Goal: Information Seeking & Learning: Learn about a topic

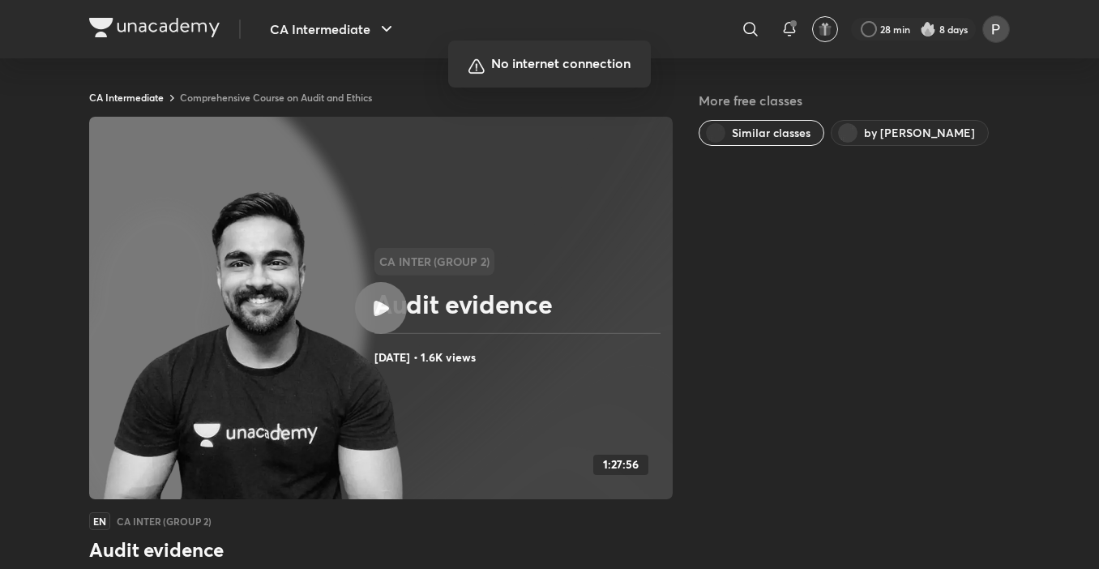
click at [382, 28] on div at bounding box center [549, 284] width 1099 height 569
click at [343, 28] on div at bounding box center [549, 284] width 1099 height 569
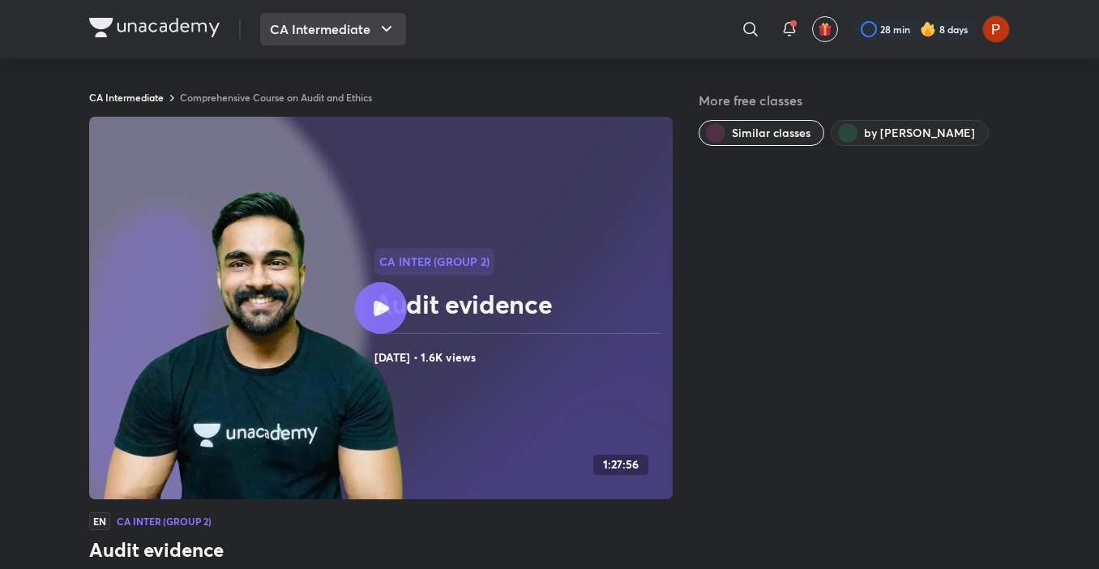
click at [358, 28] on button "CA Intermediate" at bounding box center [333, 29] width 146 height 32
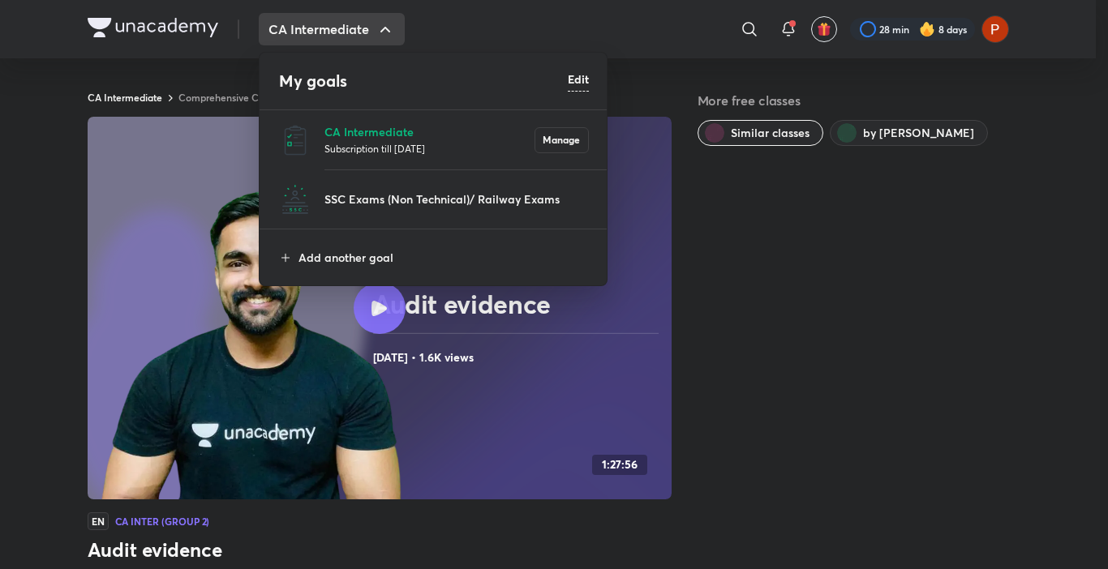
click at [353, 119] on li "CA Intermediate Subscription till [DATE] Manage" at bounding box center [433, 139] width 349 height 59
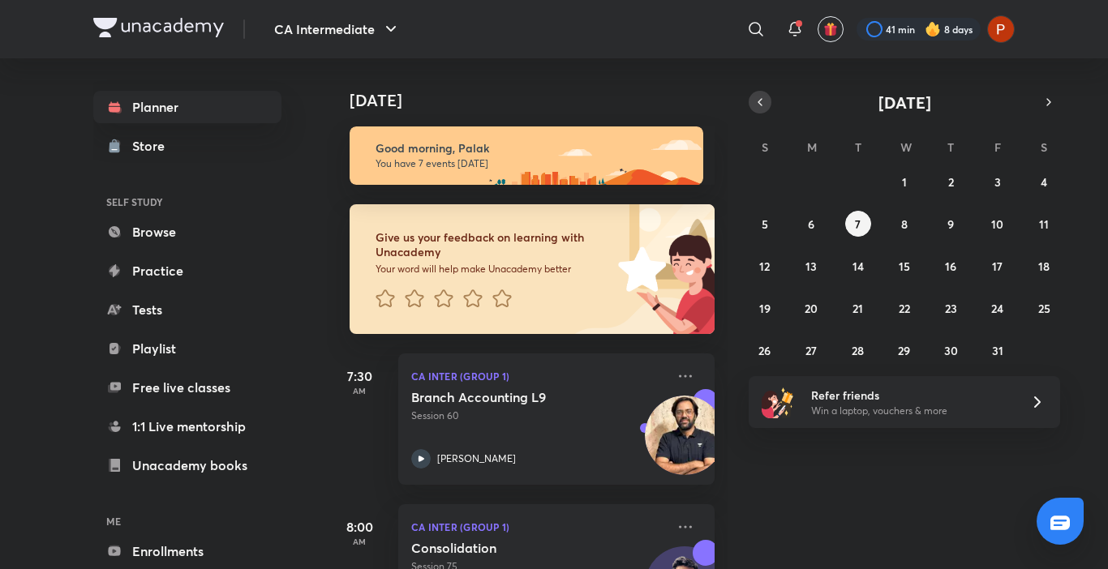
click at [762, 101] on icon "button" at bounding box center [759, 102] width 13 height 15
click at [1042, 171] on button "6" at bounding box center [1044, 182] width 26 height 26
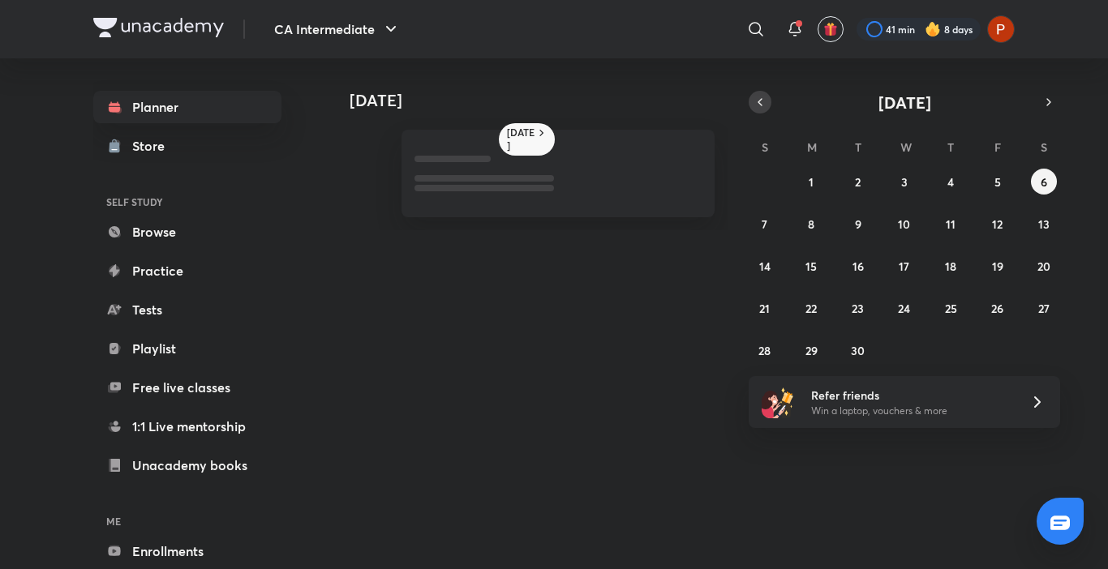
click at [756, 100] on icon "button" at bounding box center [759, 102] width 13 height 15
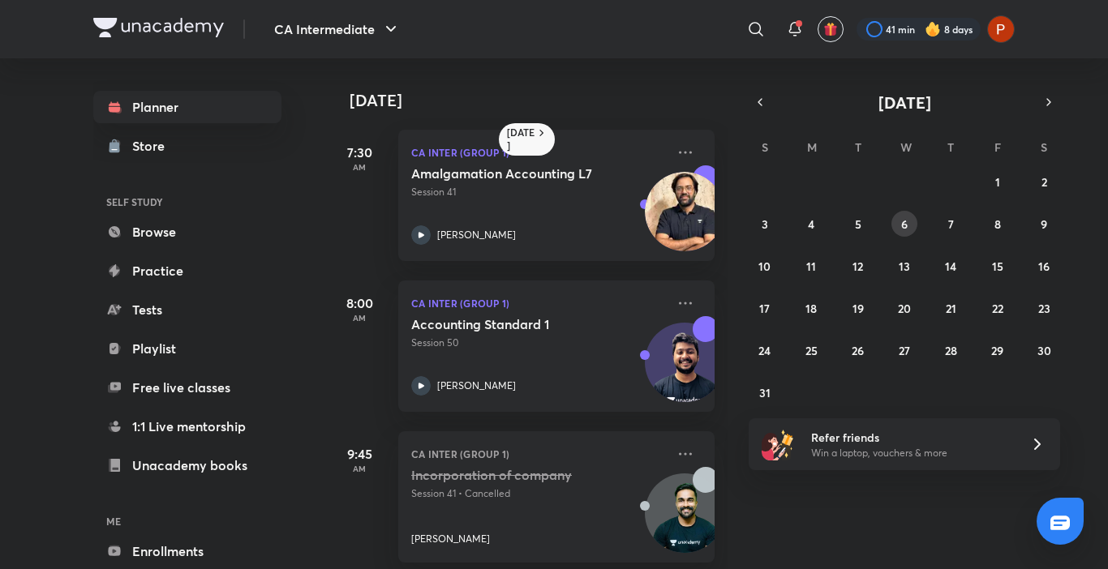
click at [901, 226] on abbr "6" at bounding box center [904, 223] width 6 height 15
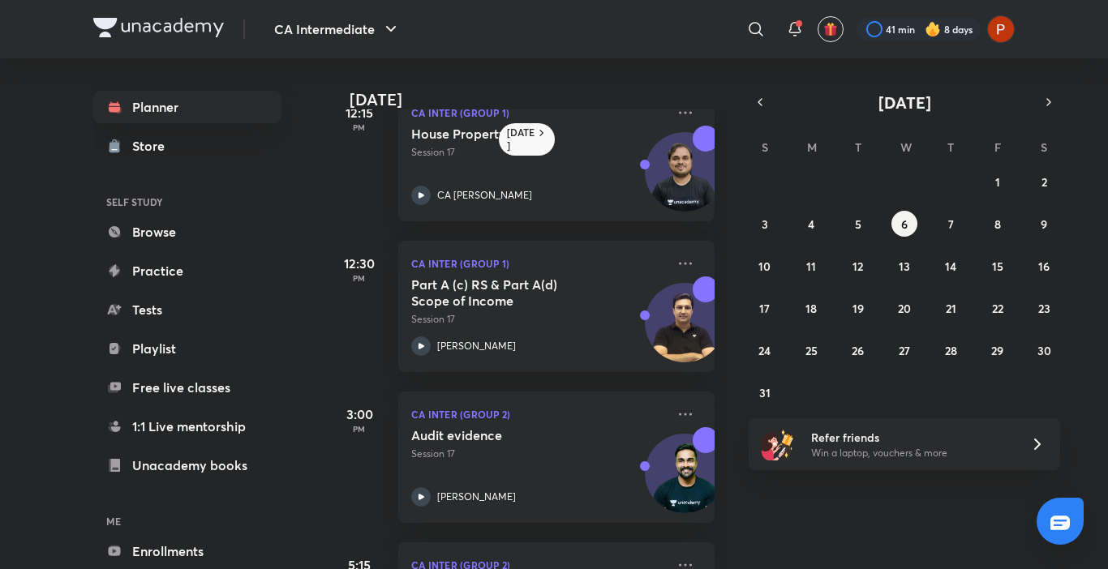
scroll to position [667, 0]
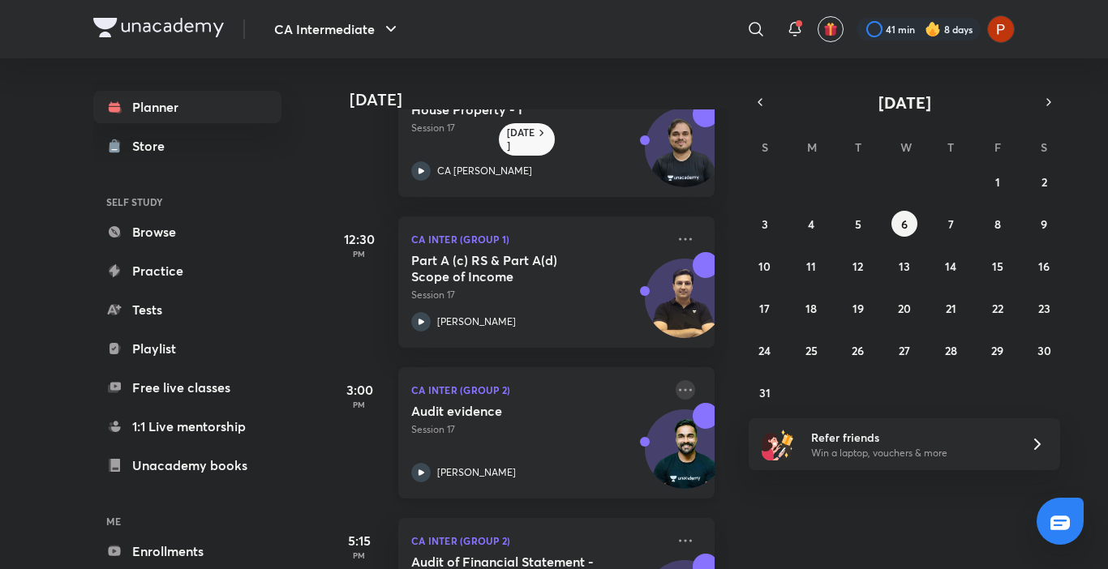
click at [675, 396] on icon at bounding box center [684, 389] width 19 height 19
click at [735, 521] on div "[DATE] 7:30 AM CA Inter (Group 1) Cash Flow Statements L6 Session 18 [PERSON_NA…" at bounding box center [716, 313] width 778 height 511
click at [676, 392] on icon at bounding box center [684, 389] width 19 height 19
click at [769, 542] on div "[DATE] 7:30 AM CA Inter (Group 1) Cash Flow Statements L6 Session 18 [PERSON_NA…" at bounding box center [716, 313] width 778 height 511
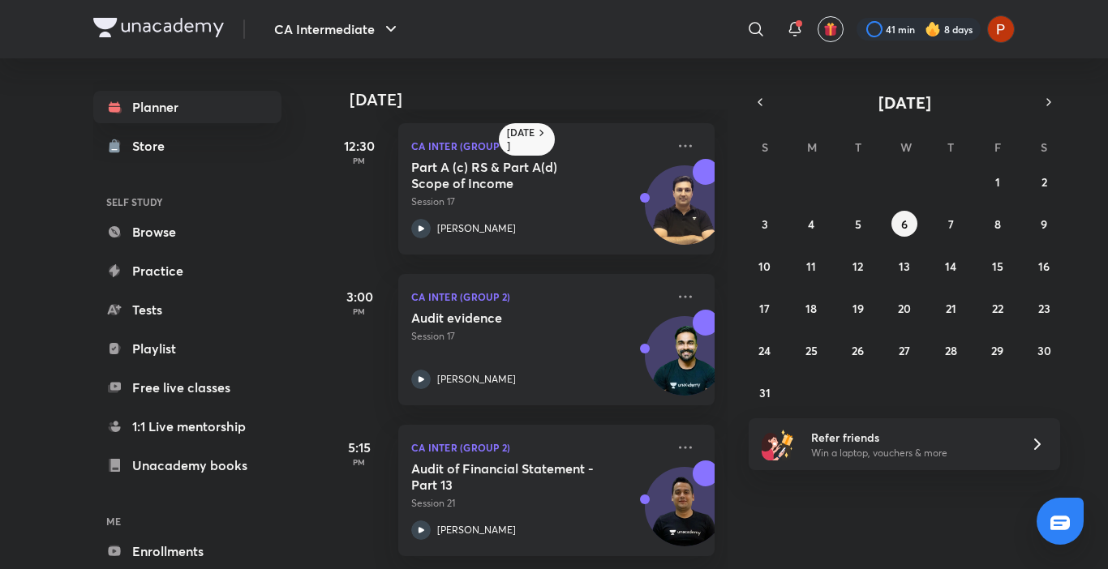
scroll to position [773, 0]
click at [949, 228] on abbr "7" at bounding box center [951, 223] width 6 height 15
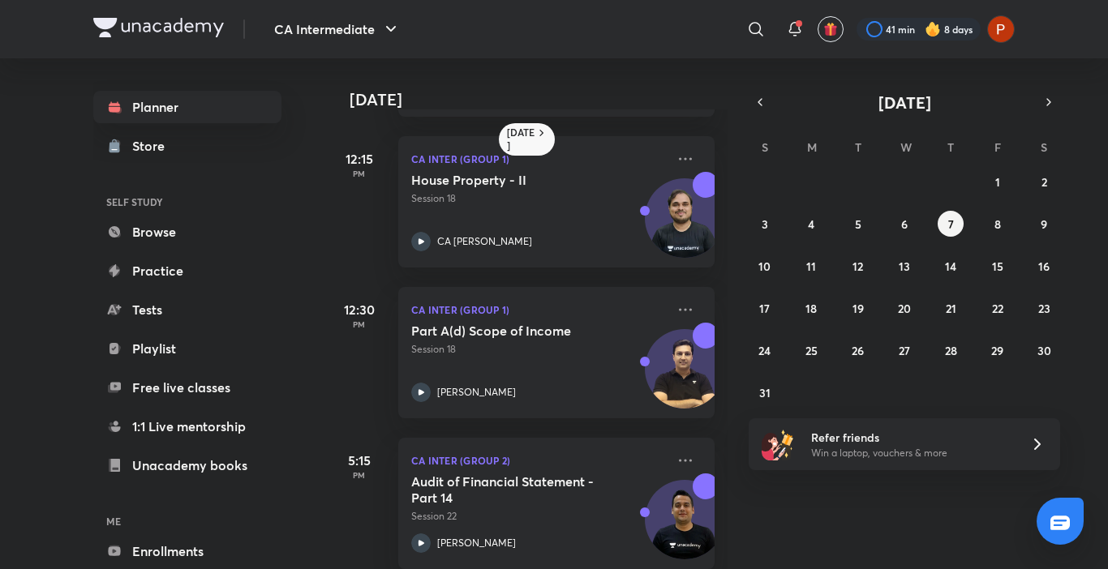
scroll to position [471, 0]
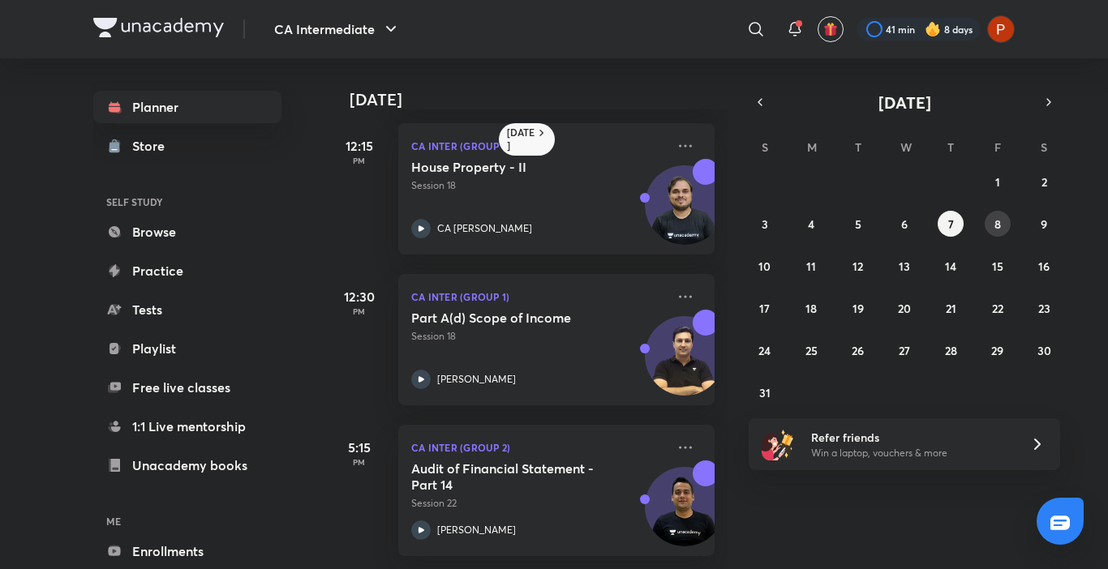
click at [988, 222] on button "8" at bounding box center [997, 224] width 26 height 26
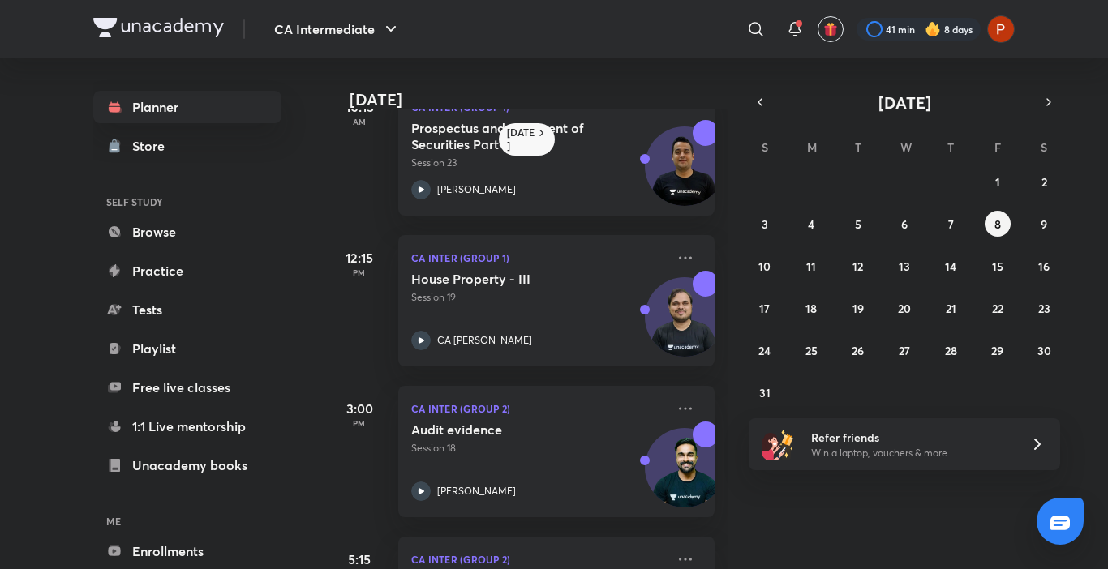
scroll to position [511, 0]
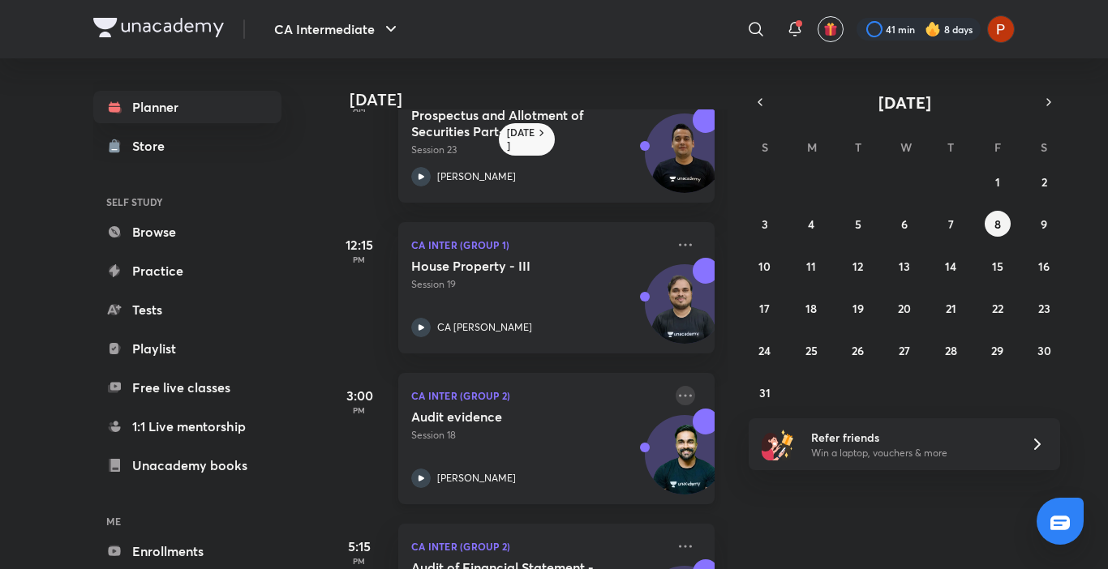
click at [679, 396] on icon at bounding box center [685, 395] width 13 height 2
click at [898, 232] on button "6" at bounding box center [904, 224] width 26 height 26
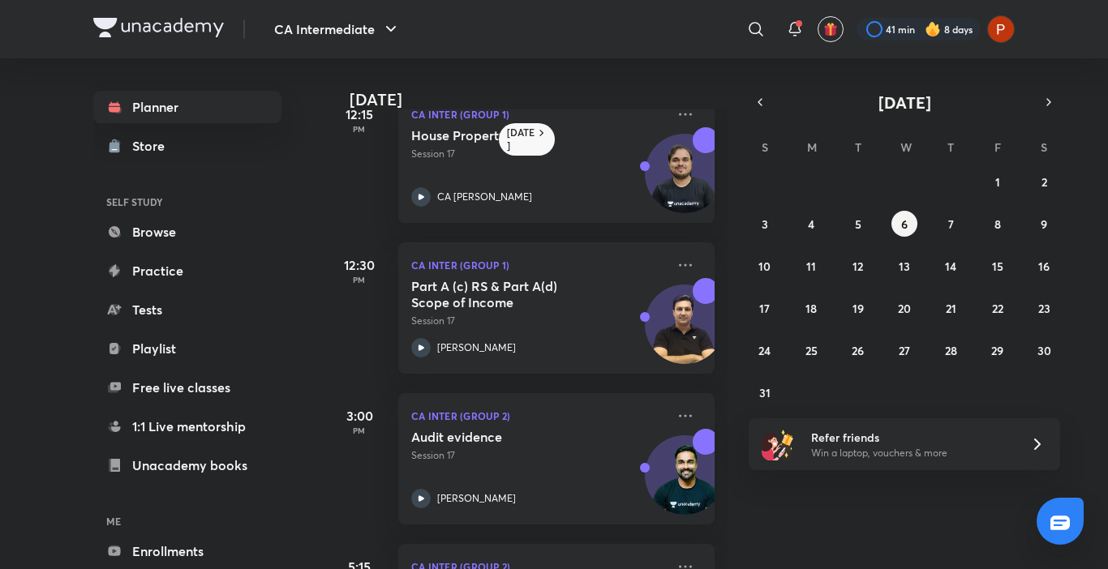
scroll to position [648, 0]
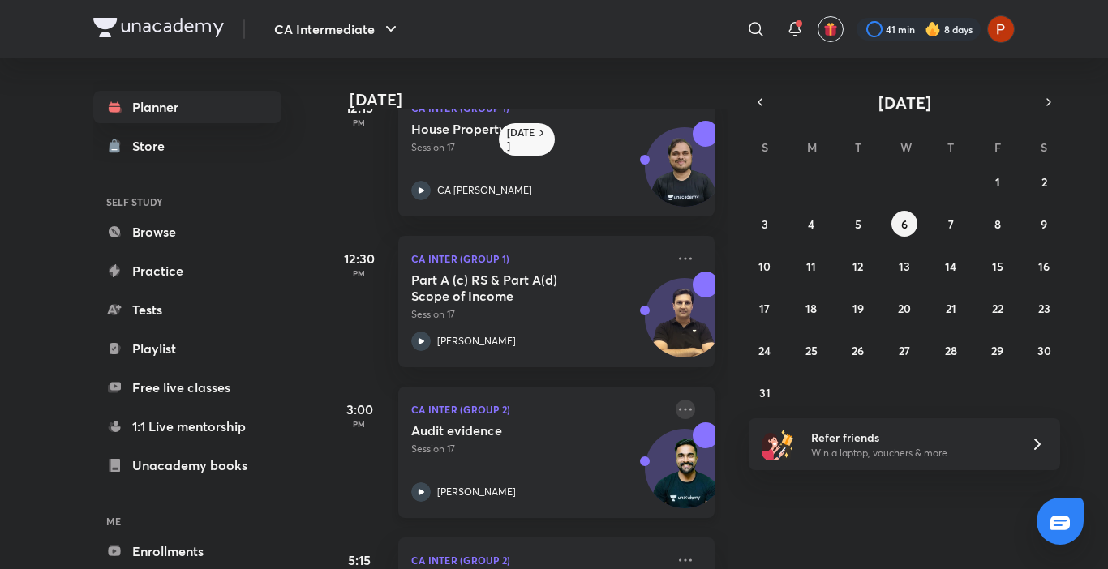
click at [679, 409] on icon at bounding box center [685, 409] width 13 height 2
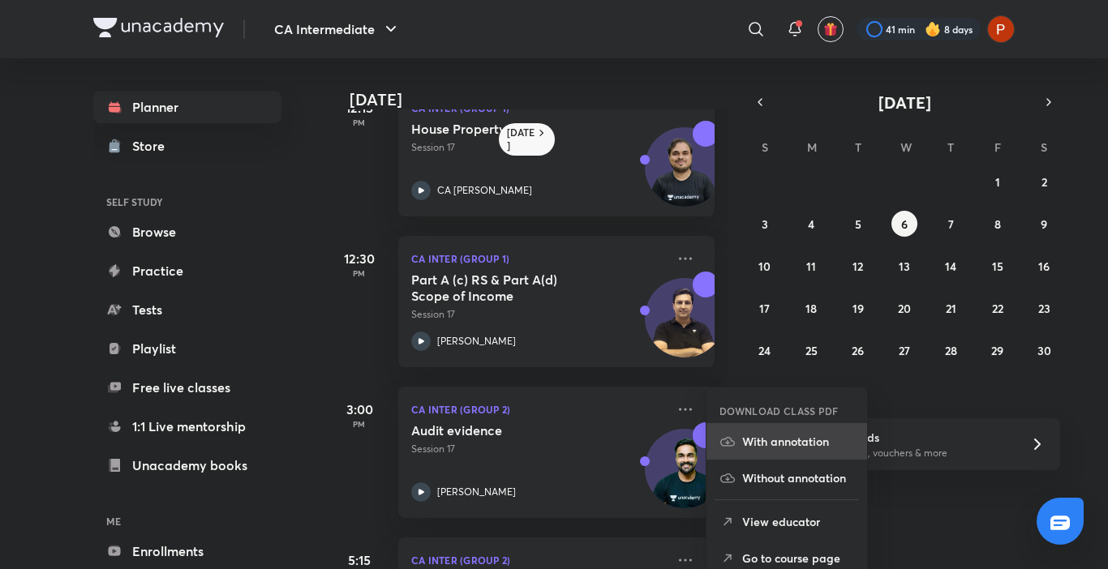
click at [787, 449] on p "With annotation" at bounding box center [798, 441] width 112 height 17
